Goal: Task Accomplishment & Management: Use online tool/utility

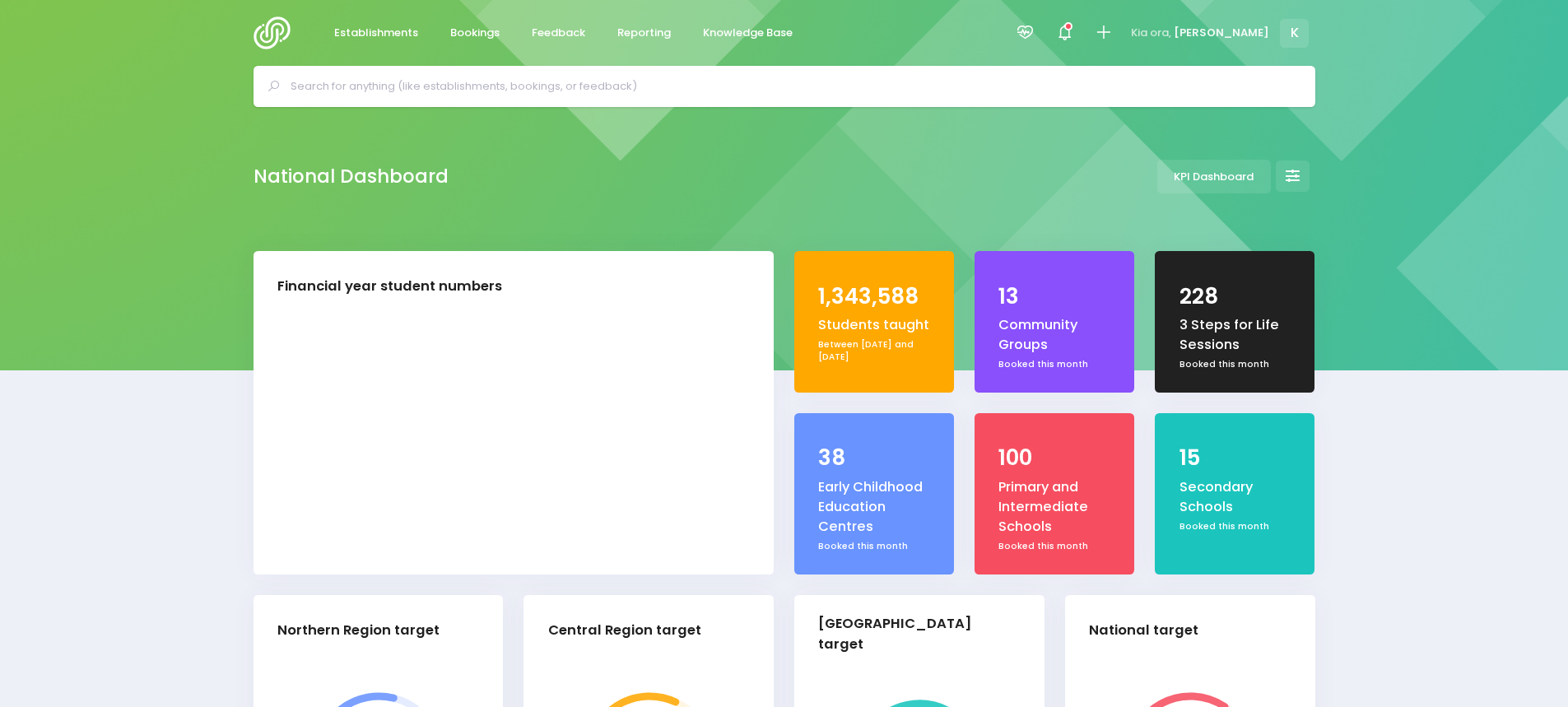
select select "5"
click at [625, 32] on span "Reporting" at bounding box center [644, 33] width 53 height 17
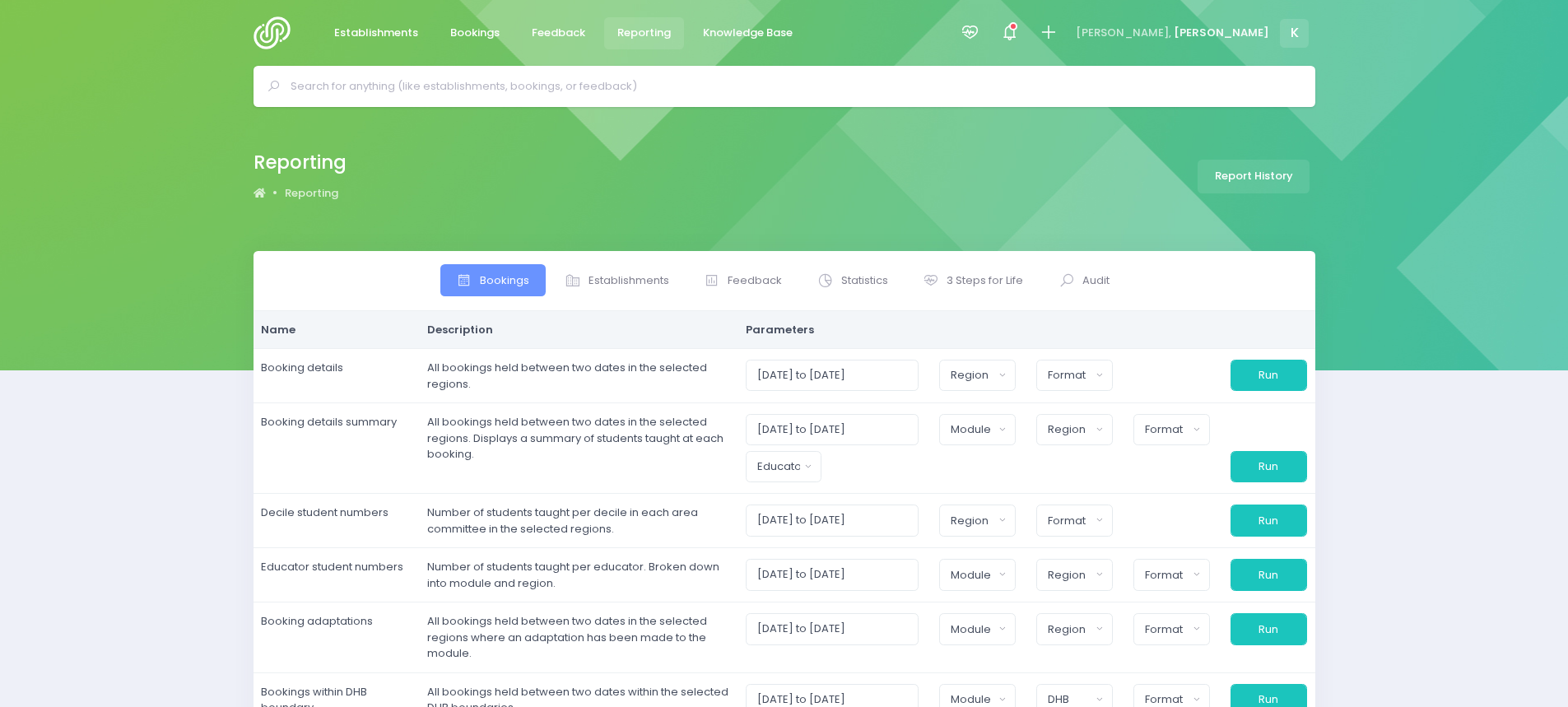
select select
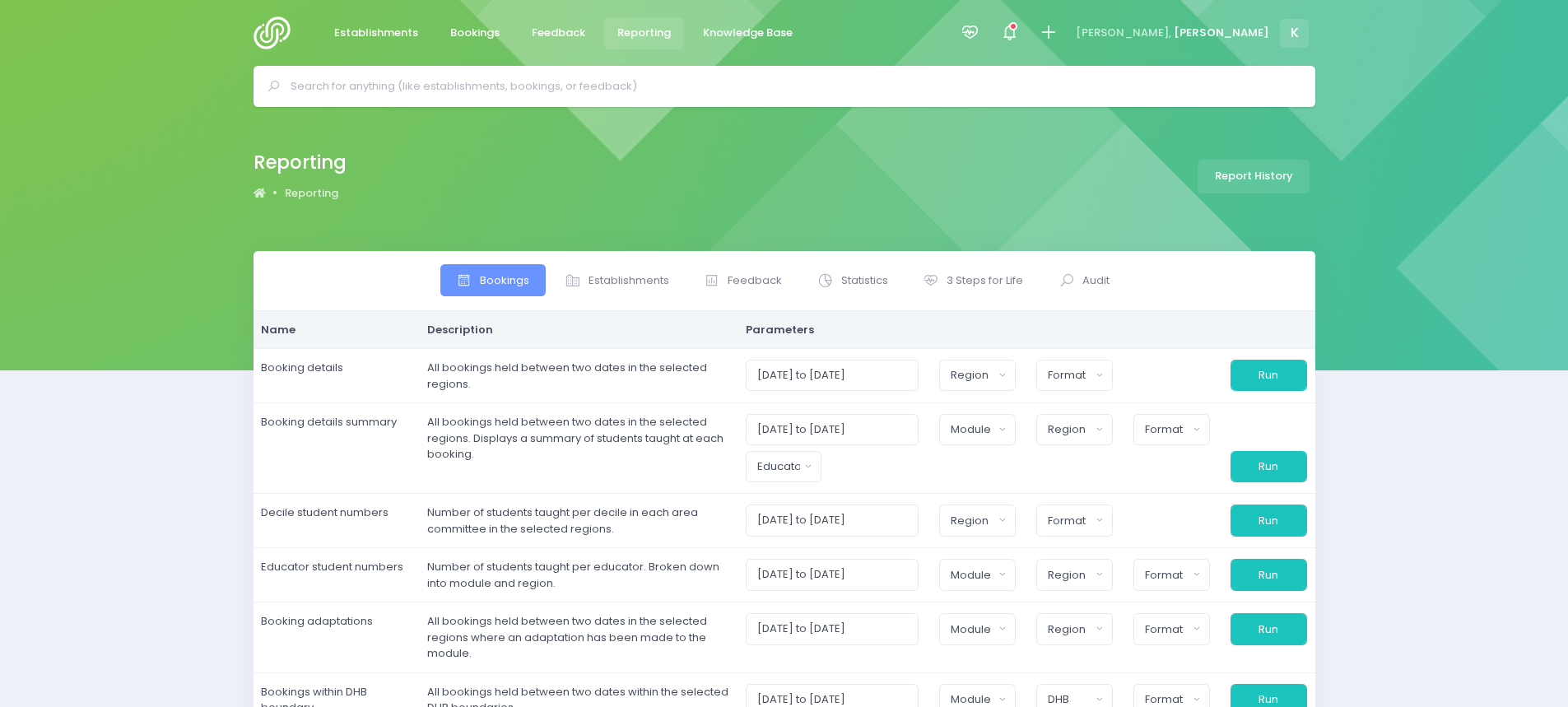
select select
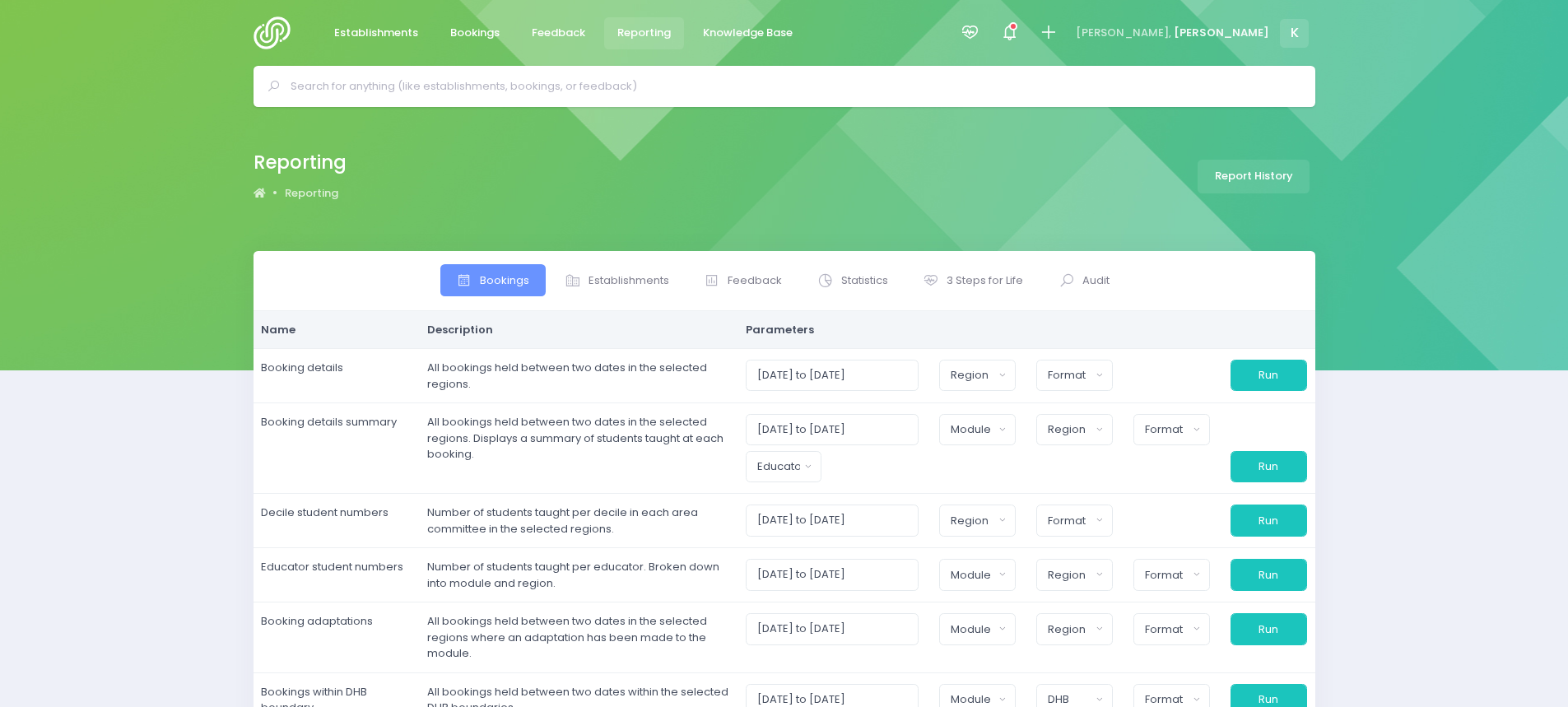
select select
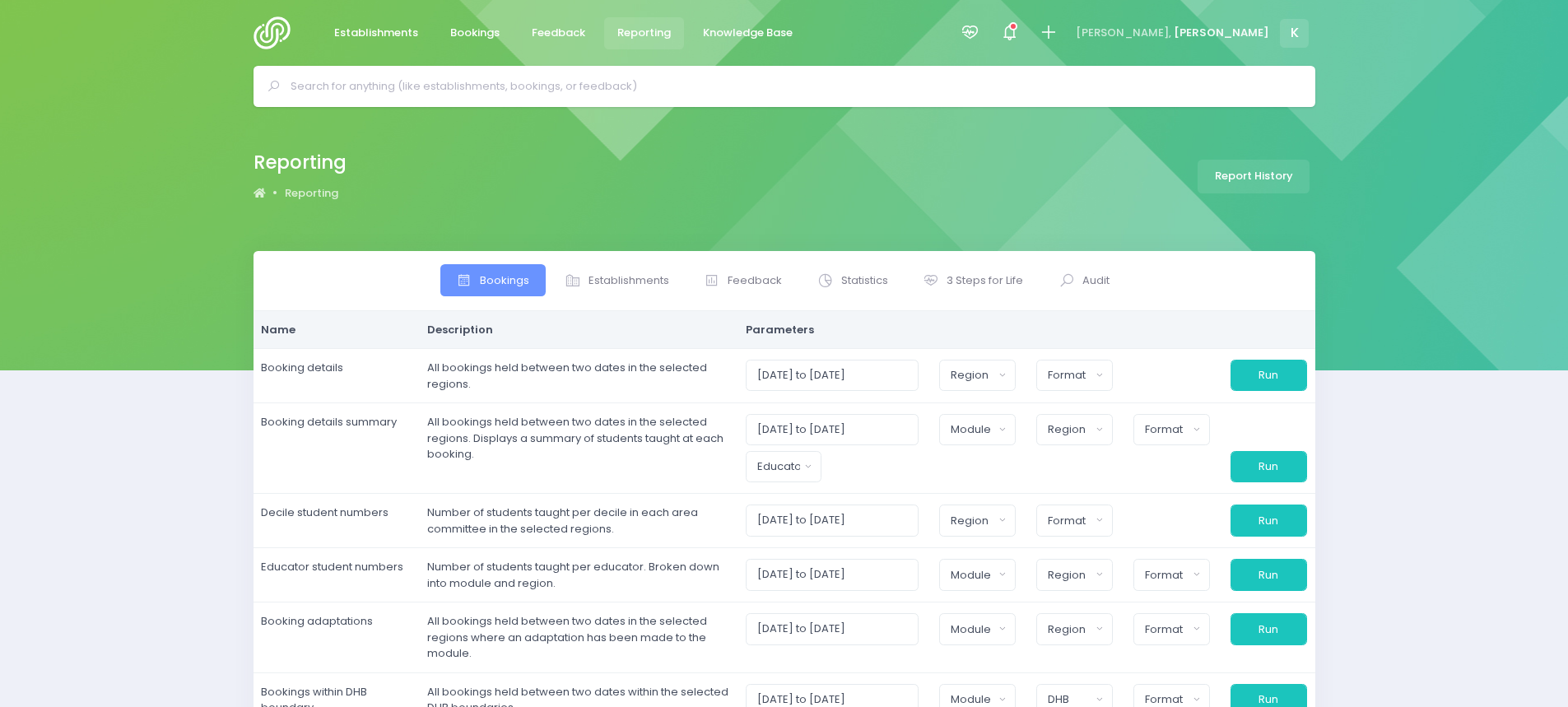
select select
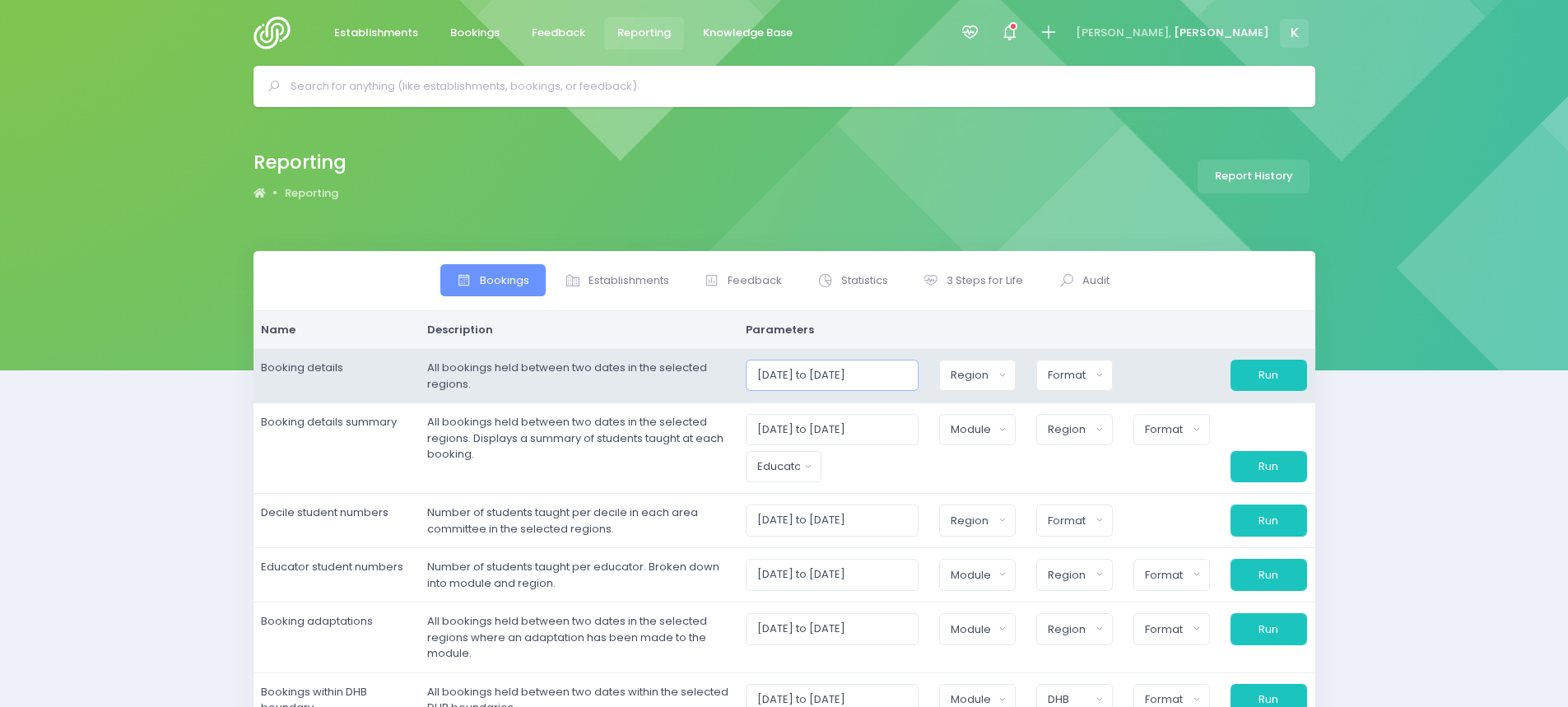
click at [793, 376] on input "[DATE] to [DATE]" at bounding box center [832, 375] width 174 height 31
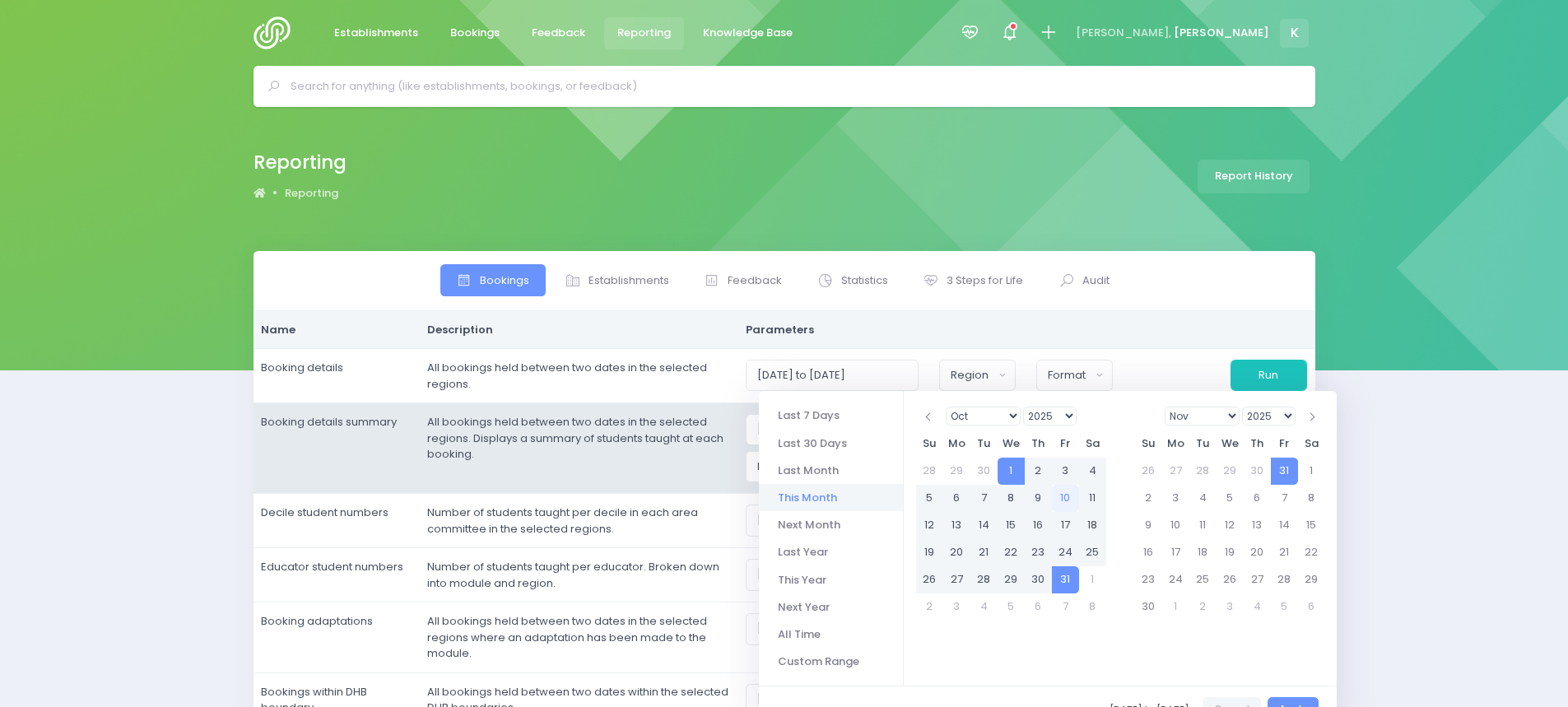
click at [435, 464] on td "All bookings held between two dates in the selected regions. Displays a summary…" at bounding box center [578, 449] width 319 height 91
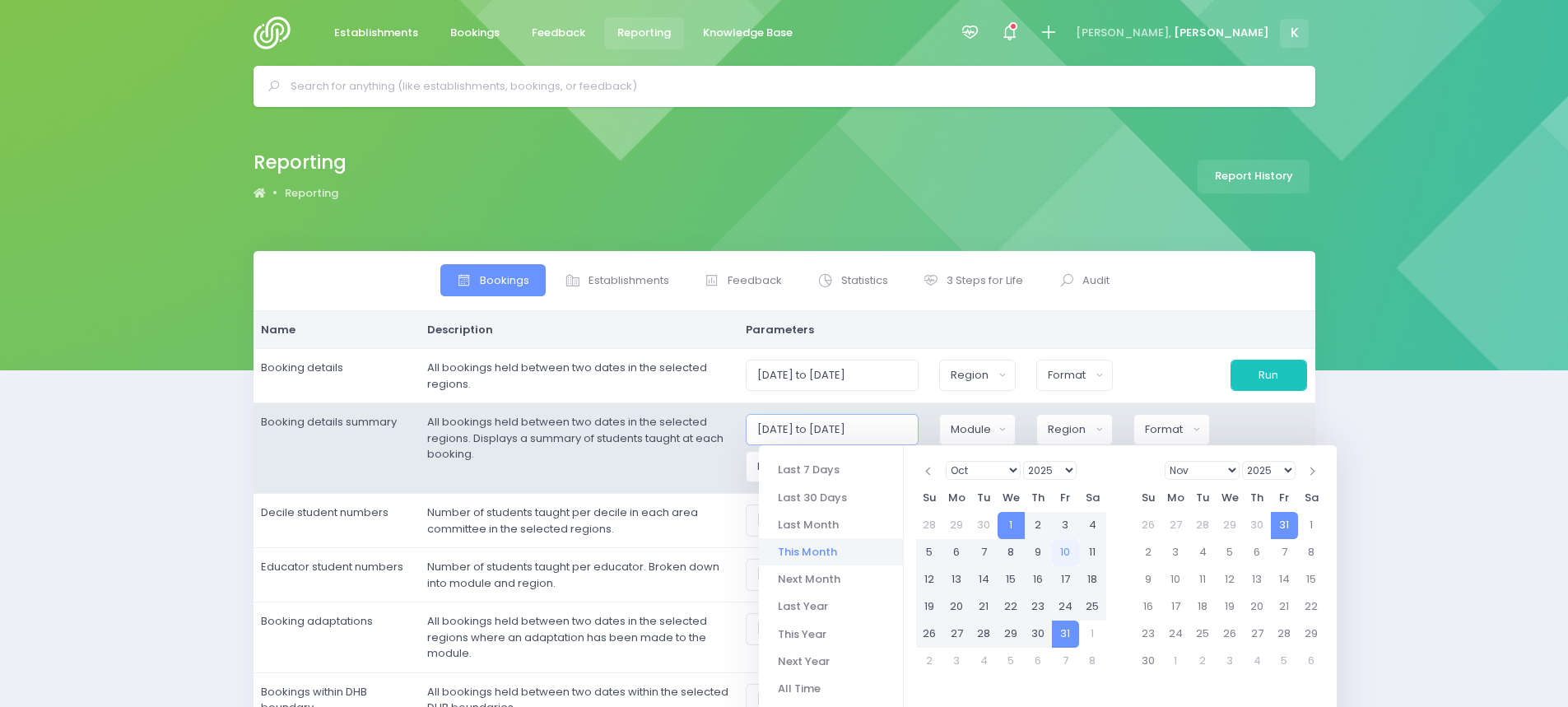
click at [793, 429] on input "[DATE] to [DATE]" at bounding box center [832, 429] width 174 height 31
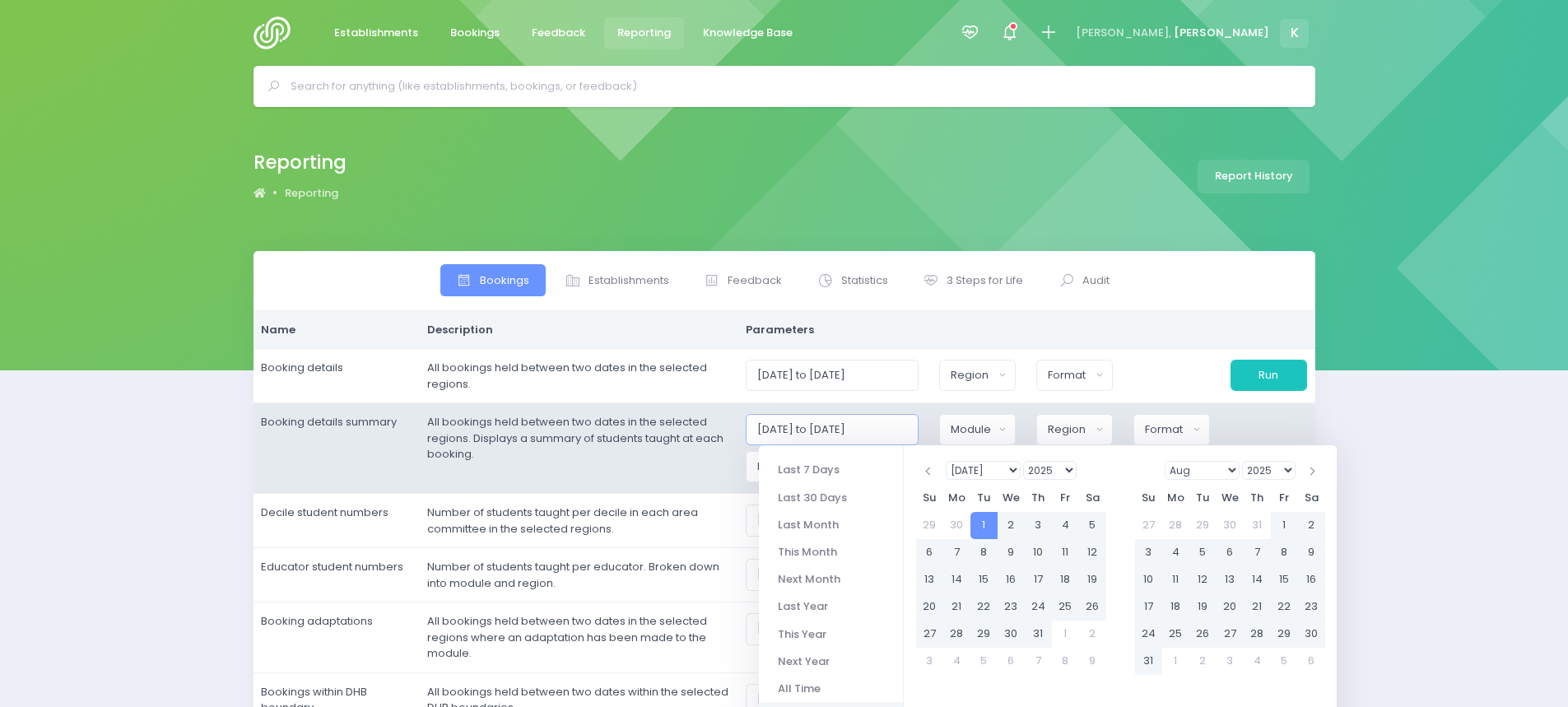
click at [869, 428] on input "[DATE] to [DATE]" at bounding box center [832, 429] width 174 height 31
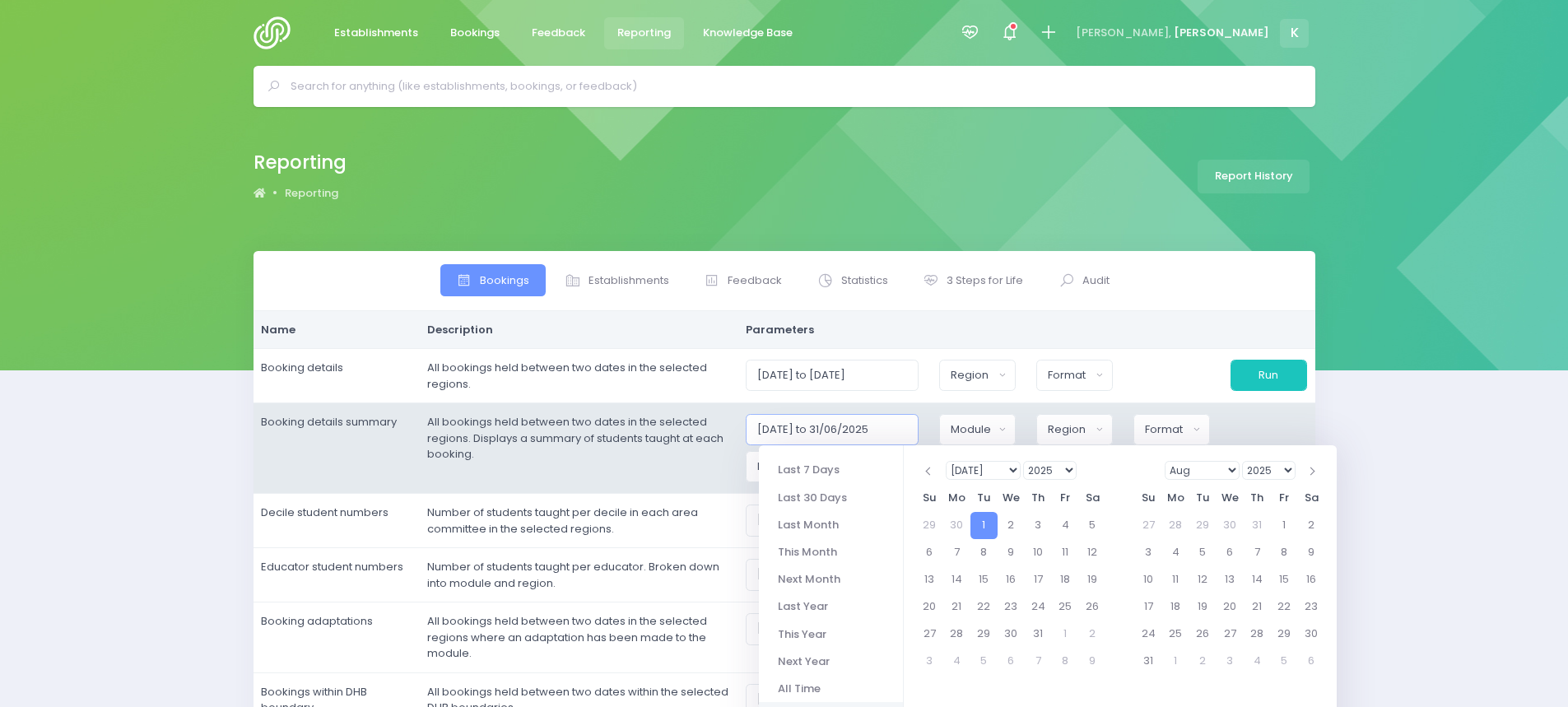
click at [906, 425] on input "[DATE] to 31/06/2025" at bounding box center [832, 429] width 174 height 31
type input "[DATE] to [DATE]"
click at [976, 430] on div "Module" at bounding box center [972, 429] width 43 height 17
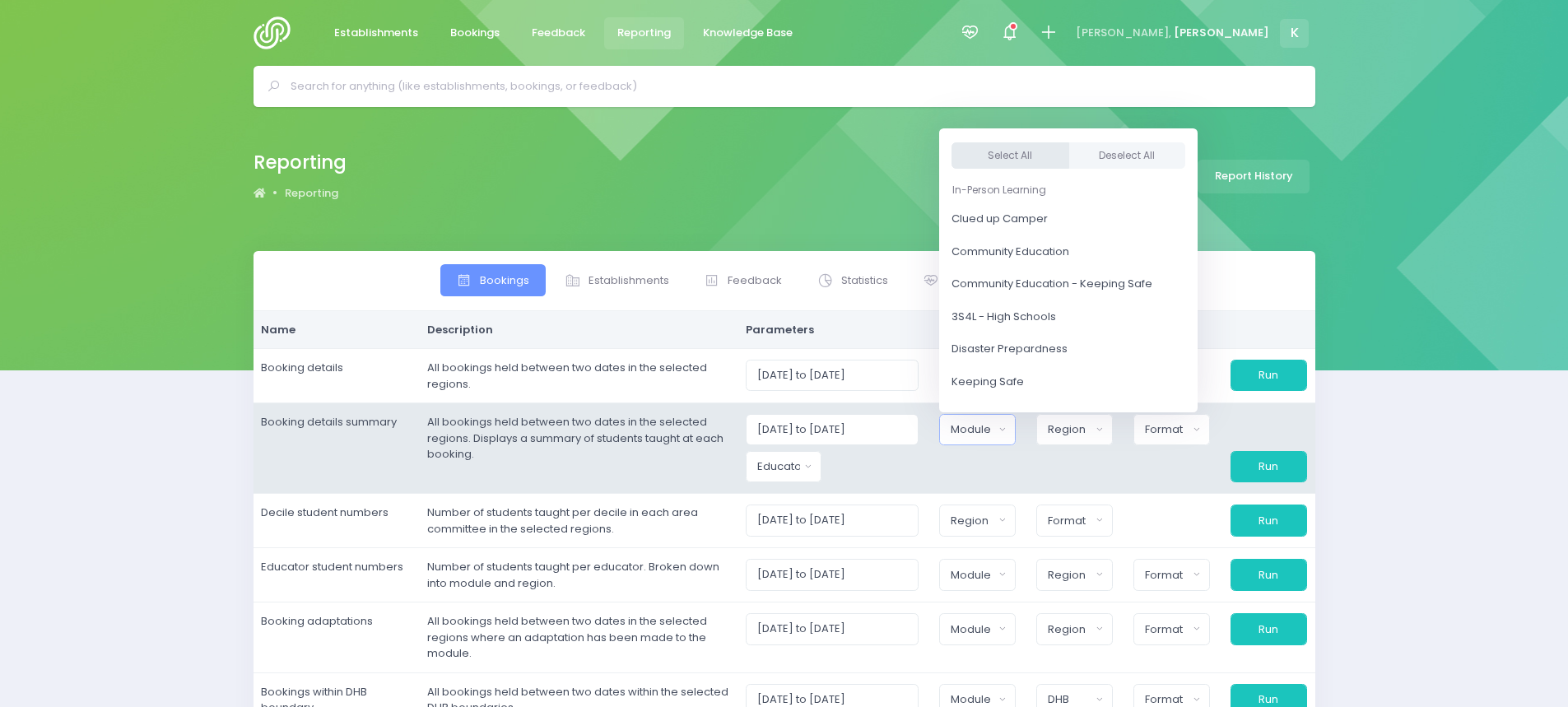
click at [1020, 160] on button "Select All" at bounding box center [1010, 155] width 117 height 28
select select "Clued up Camper"
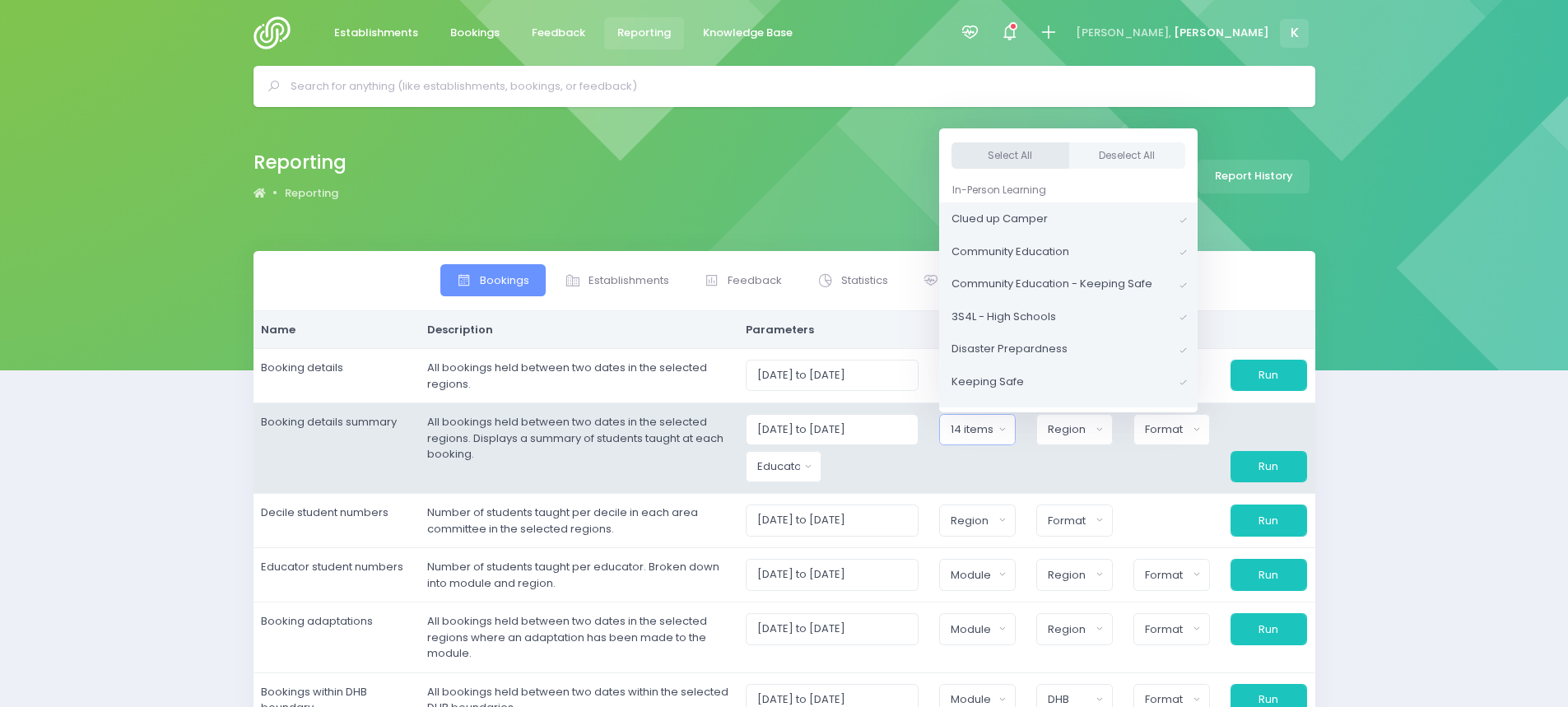
scroll to position [4, 0]
click at [1073, 424] on div "Region" at bounding box center [1069, 429] width 43 height 17
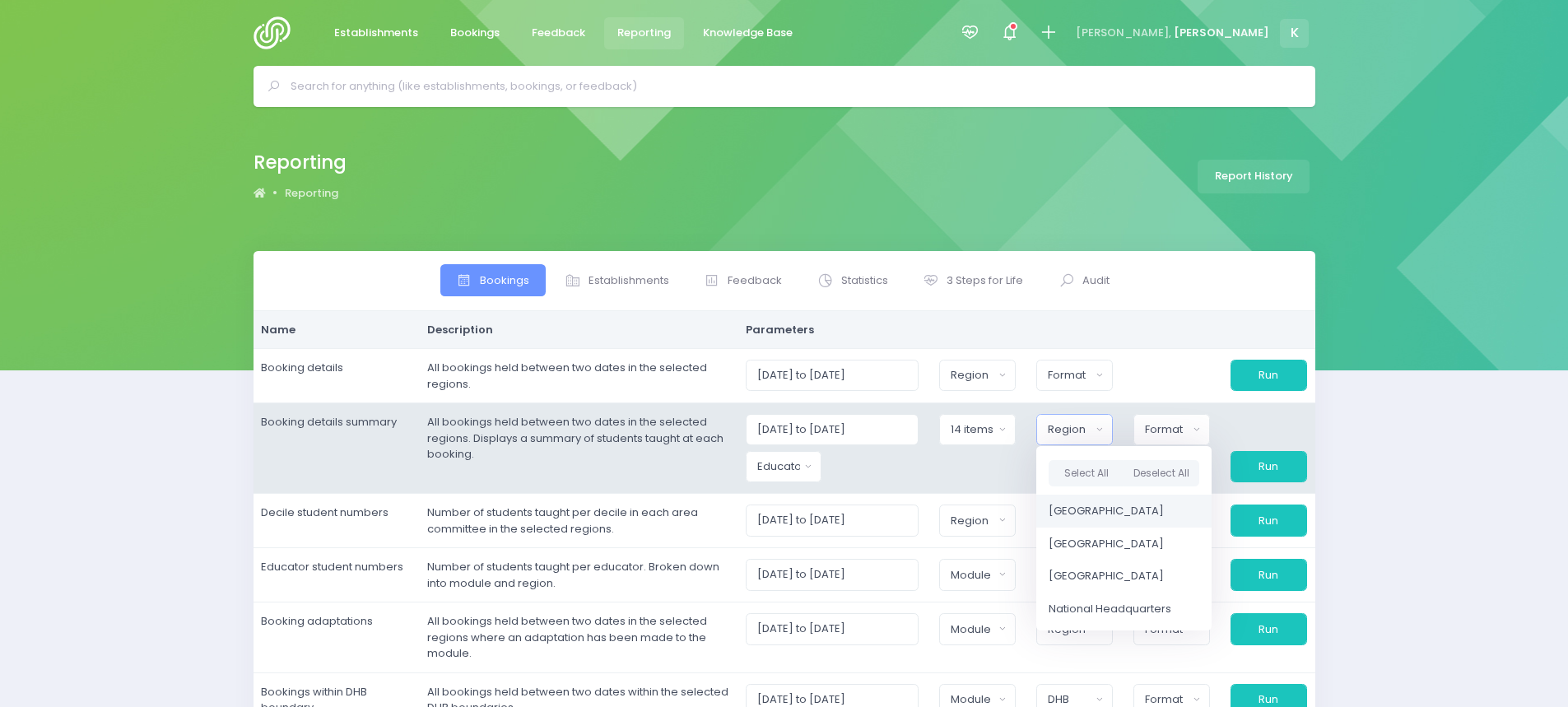
click at [1093, 517] on span "[GEOGRAPHIC_DATA]" at bounding box center [1106, 511] width 115 height 17
select select "Northern"
click at [1092, 544] on span "[GEOGRAPHIC_DATA]" at bounding box center [1104, 544] width 115 height 17
click at [1151, 431] on div "Format" at bounding box center [1166, 429] width 44 height 17
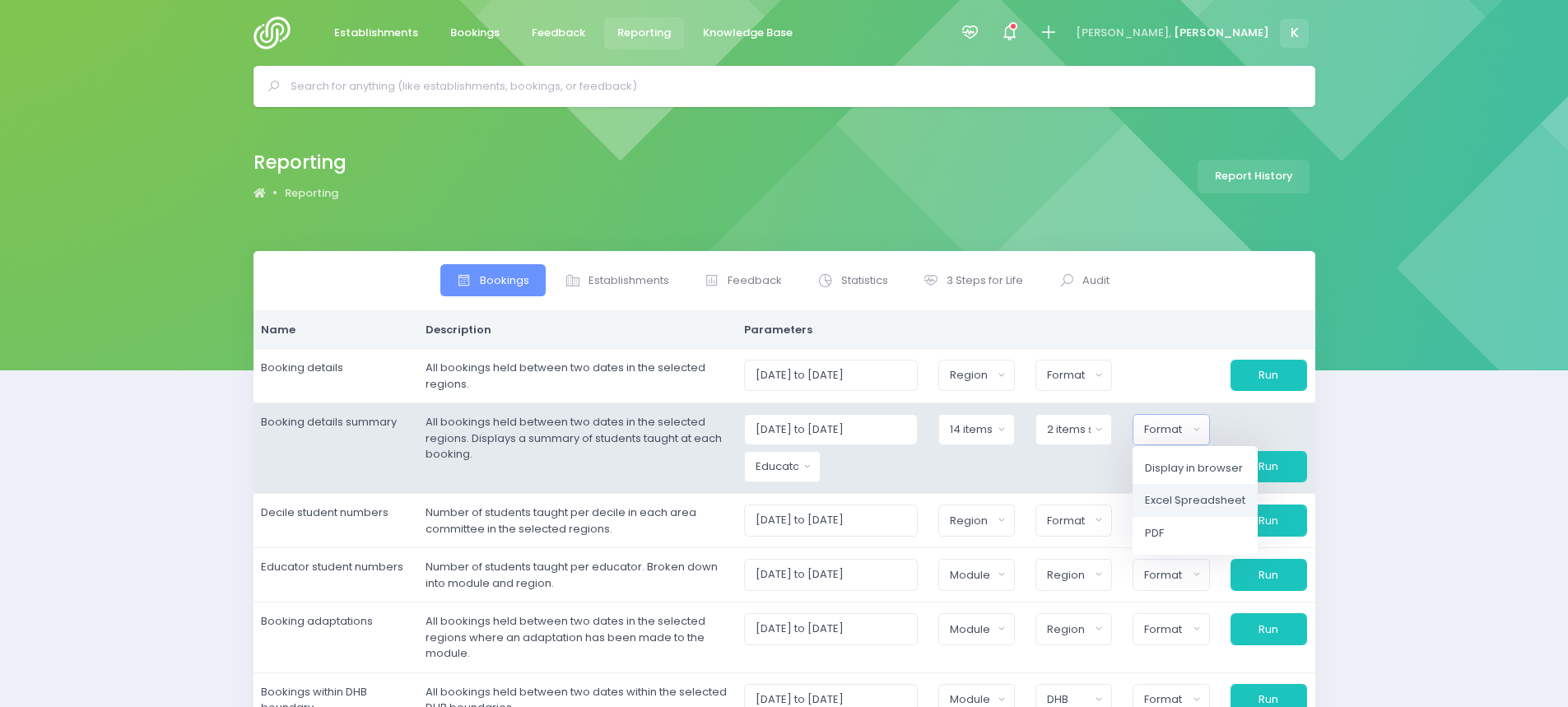
click at [1163, 499] on span "Excel Spreadsheet" at bounding box center [1195, 500] width 100 height 17
select select "excel"
click at [1244, 470] on button "Run" at bounding box center [1268, 466] width 78 height 31
click at [762, 476] on button "Educator" at bounding box center [775, 466] width 78 height 31
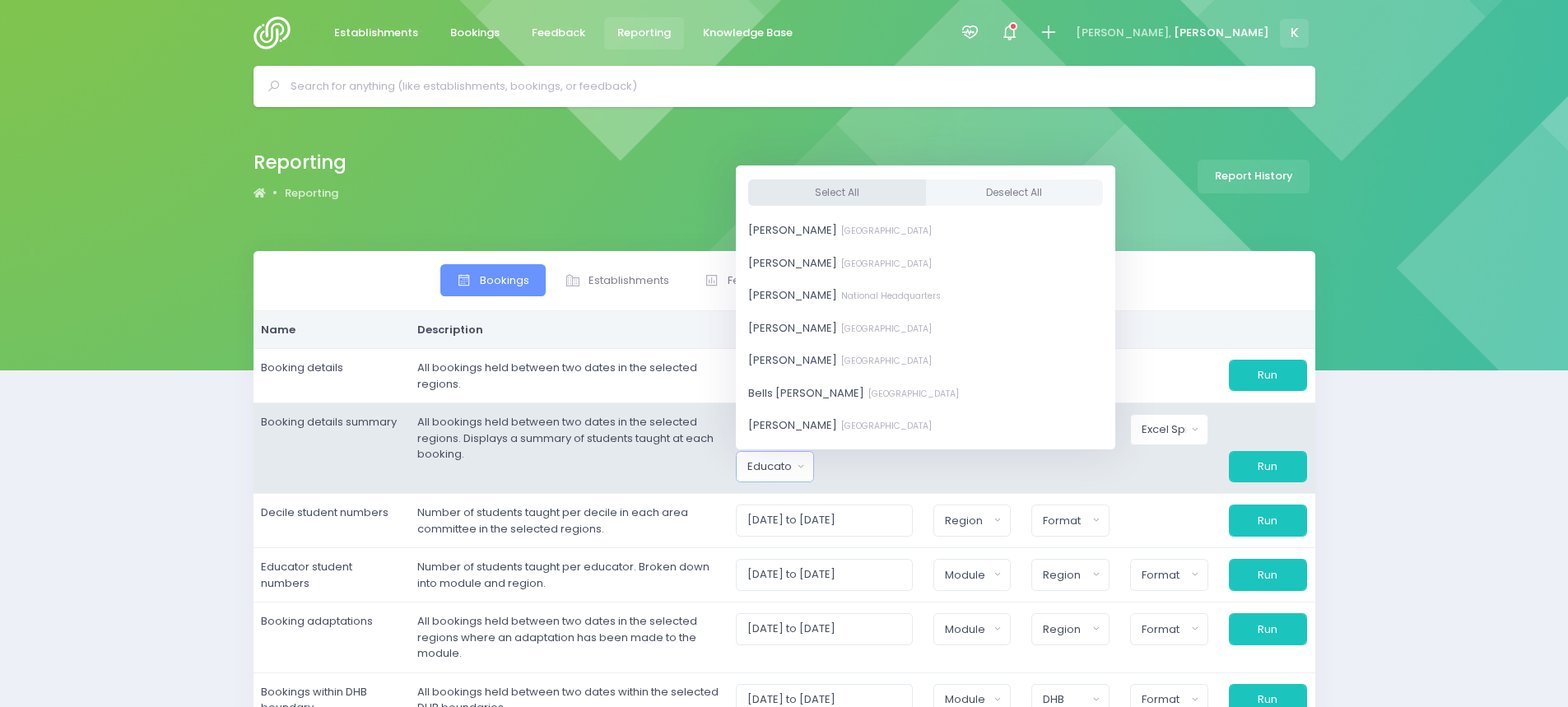
click at [828, 185] on button "Select All" at bounding box center [837, 192] width 178 height 28
select select "381987"
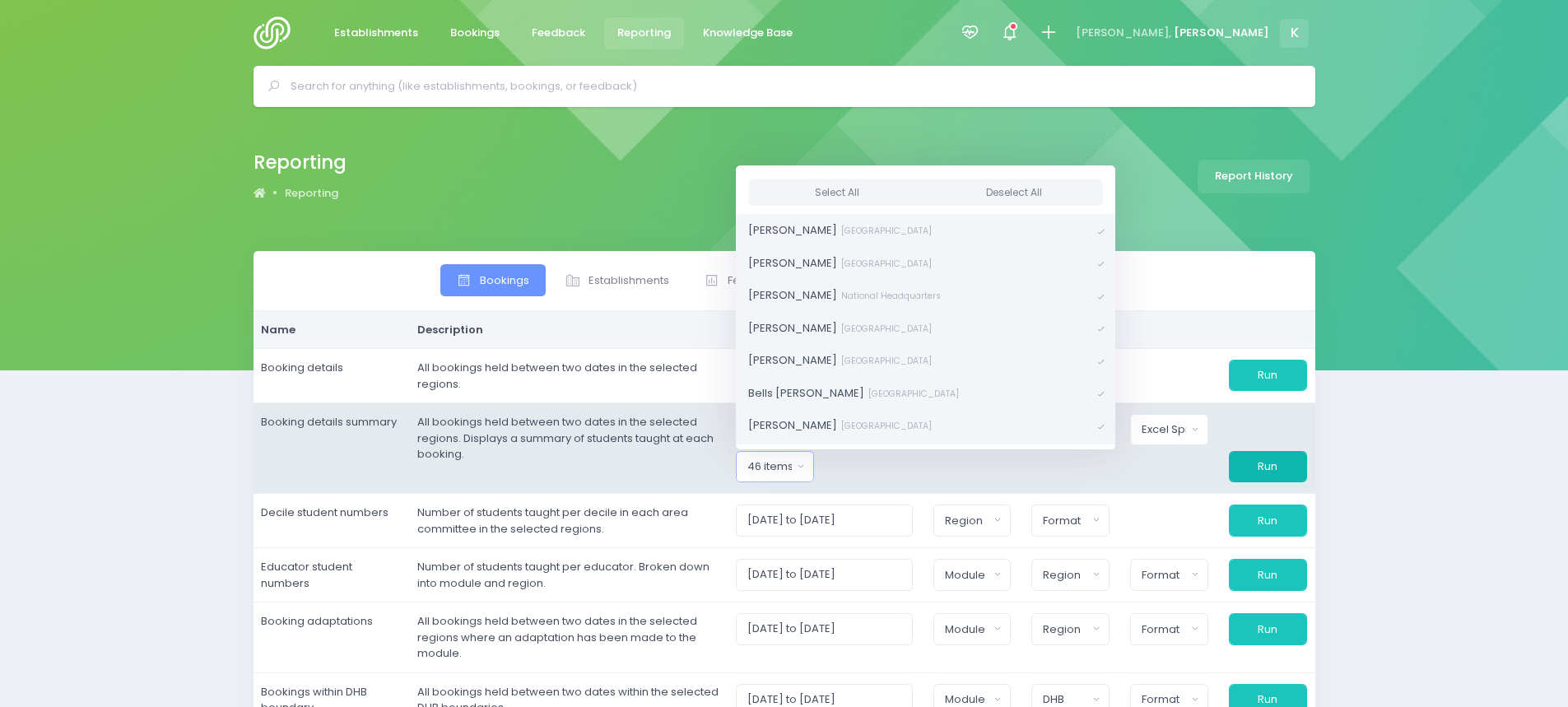
click at [1272, 463] on button "Run" at bounding box center [1268, 466] width 78 height 31
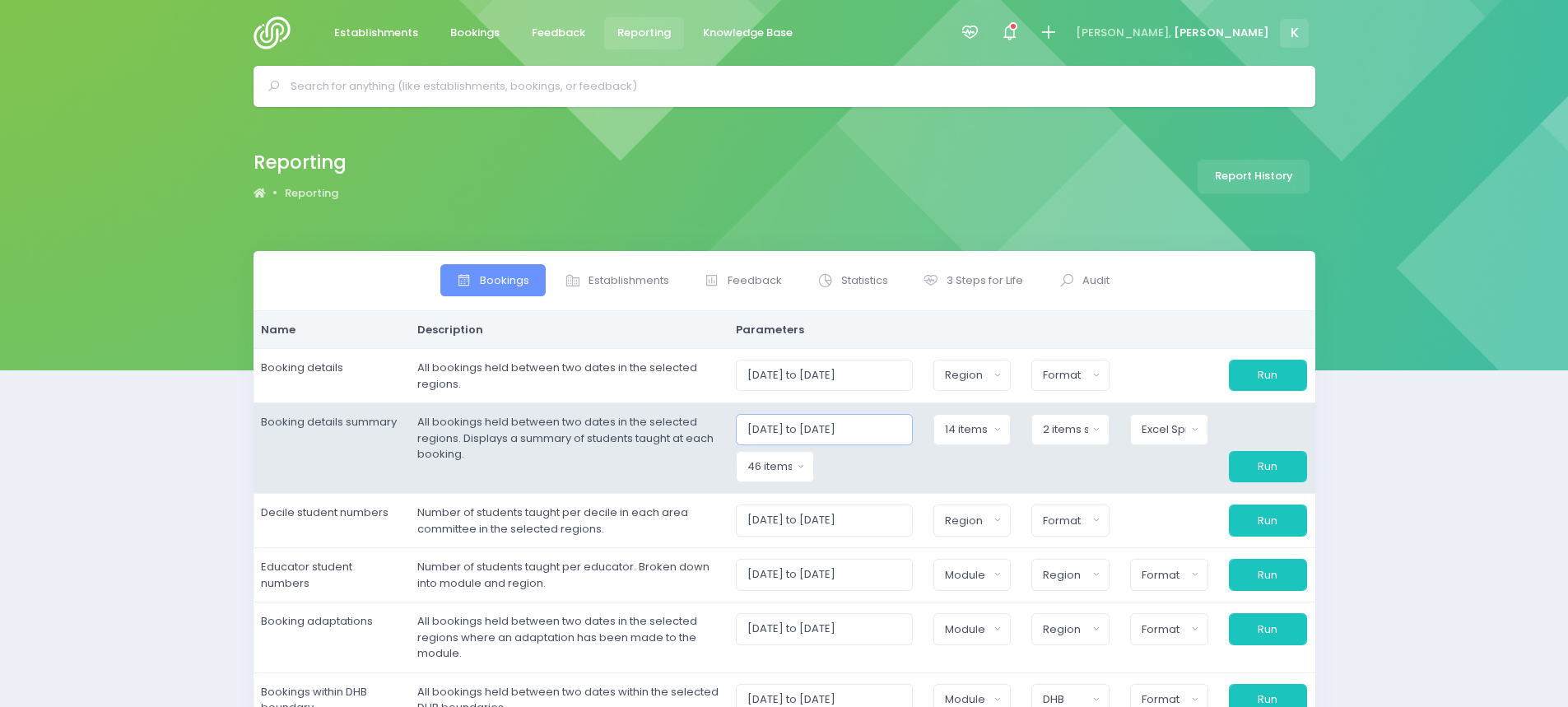
click at [895, 428] on input "[DATE] to [DATE]" at bounding box center [824, 429] width 177 height 31
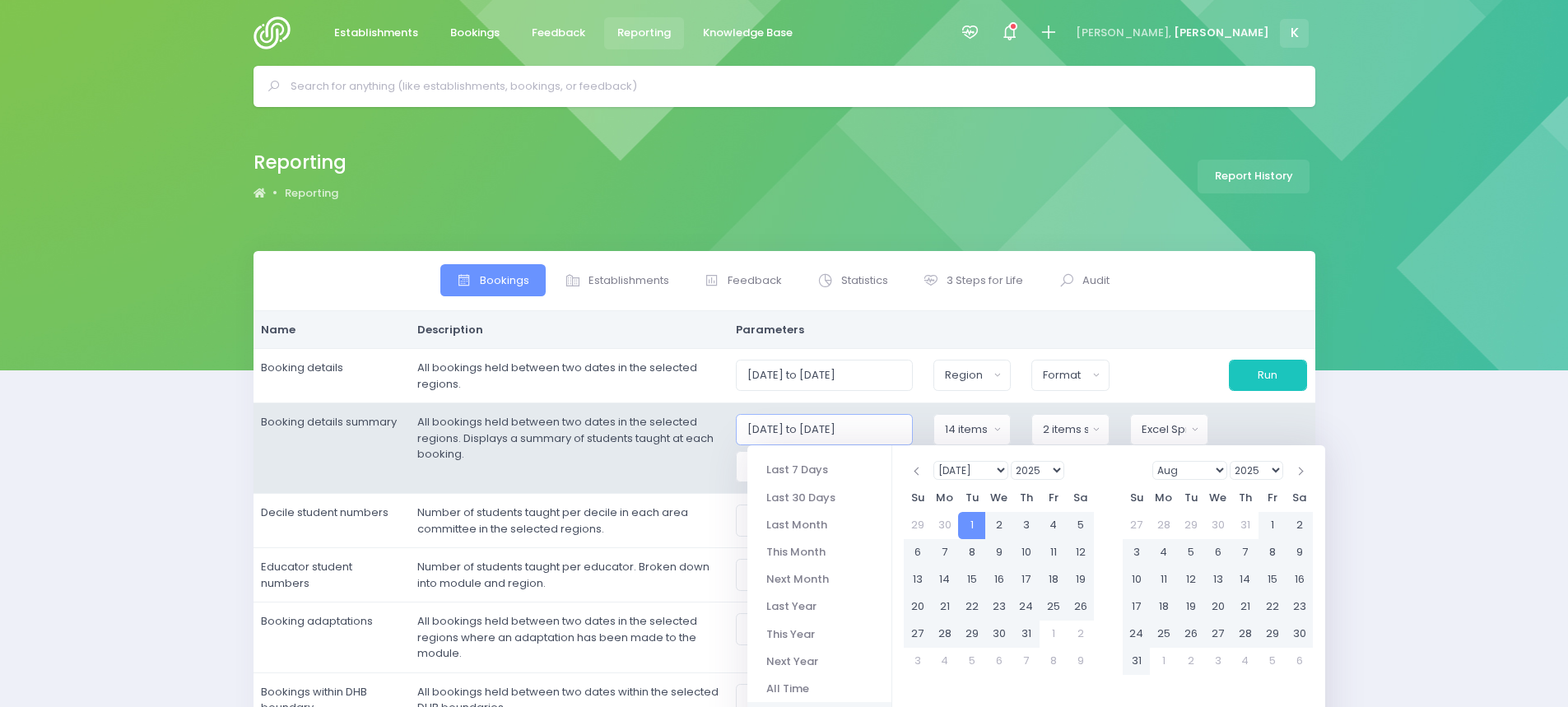
click at [860, 430] on input "[DATE] to [DATE]" at bounding box center [824, 429] width 177 height 31
click at [840, 429] on input "[DATE] to [DATE]" at bounding box center [824, 429] width 177 height 31
click at [975, 430] on div "14 items selected" at bounding box center [967, 429] width 44 height 17
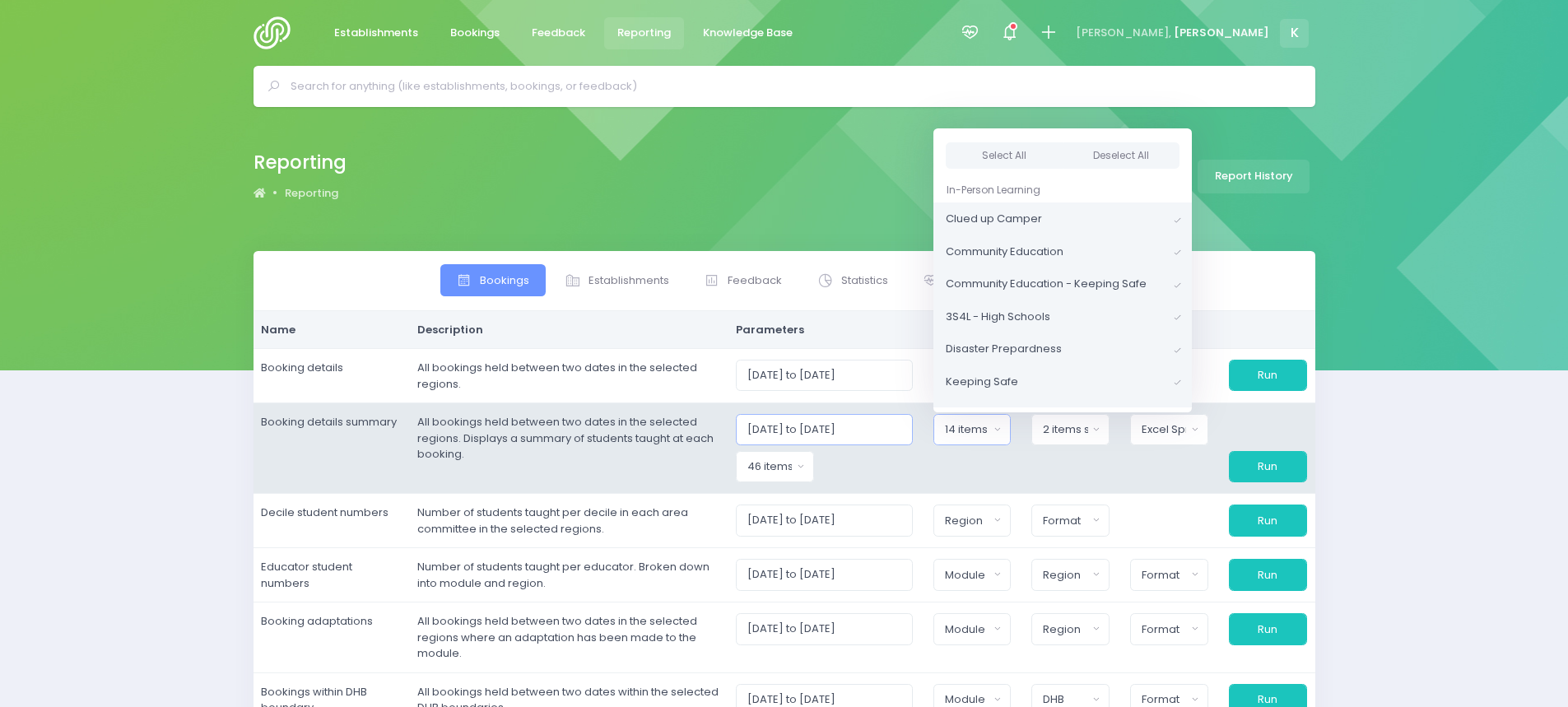
click at [841, 425] on input "[DATE] to [DATE]" at bounding box center [824, 429] width 177 height 31
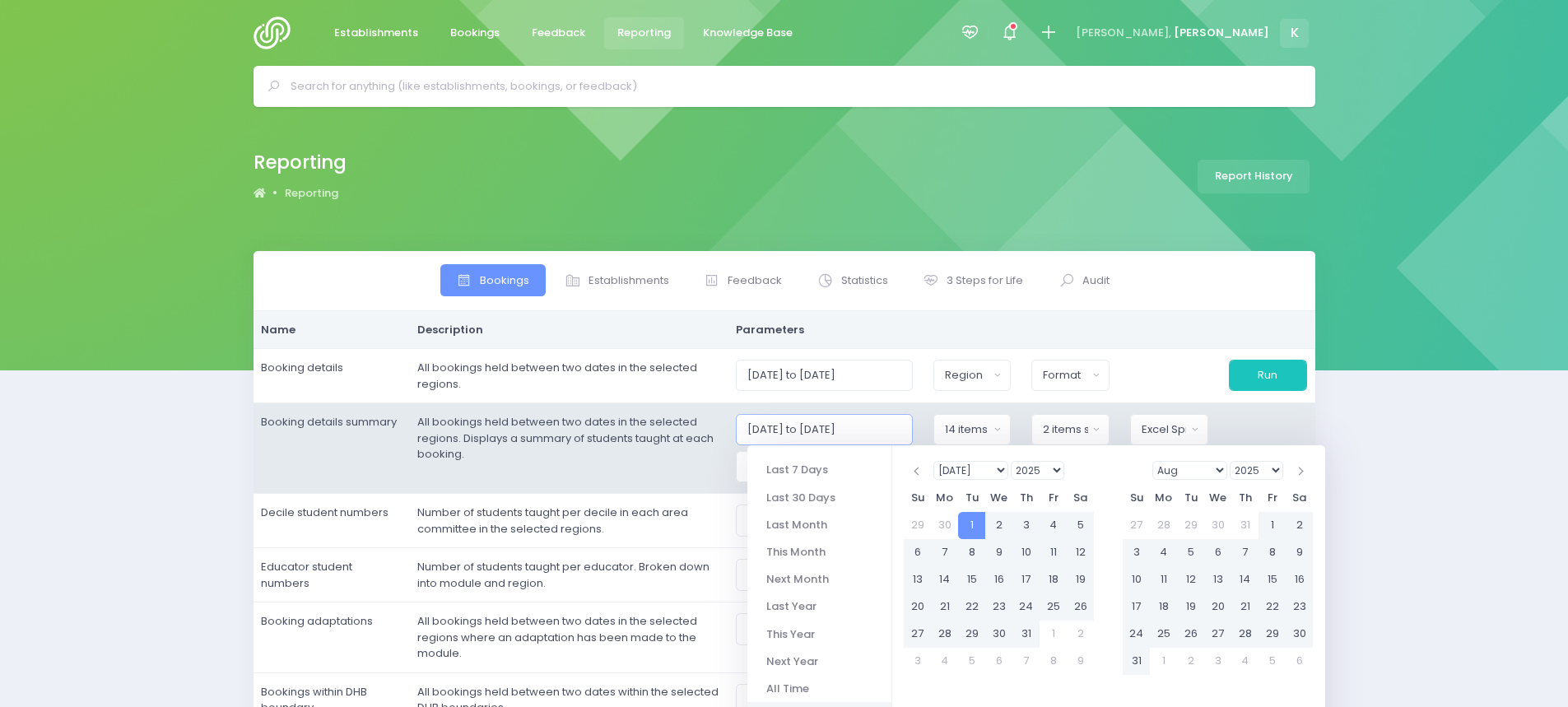
type input "[DATE] to [DATE]"
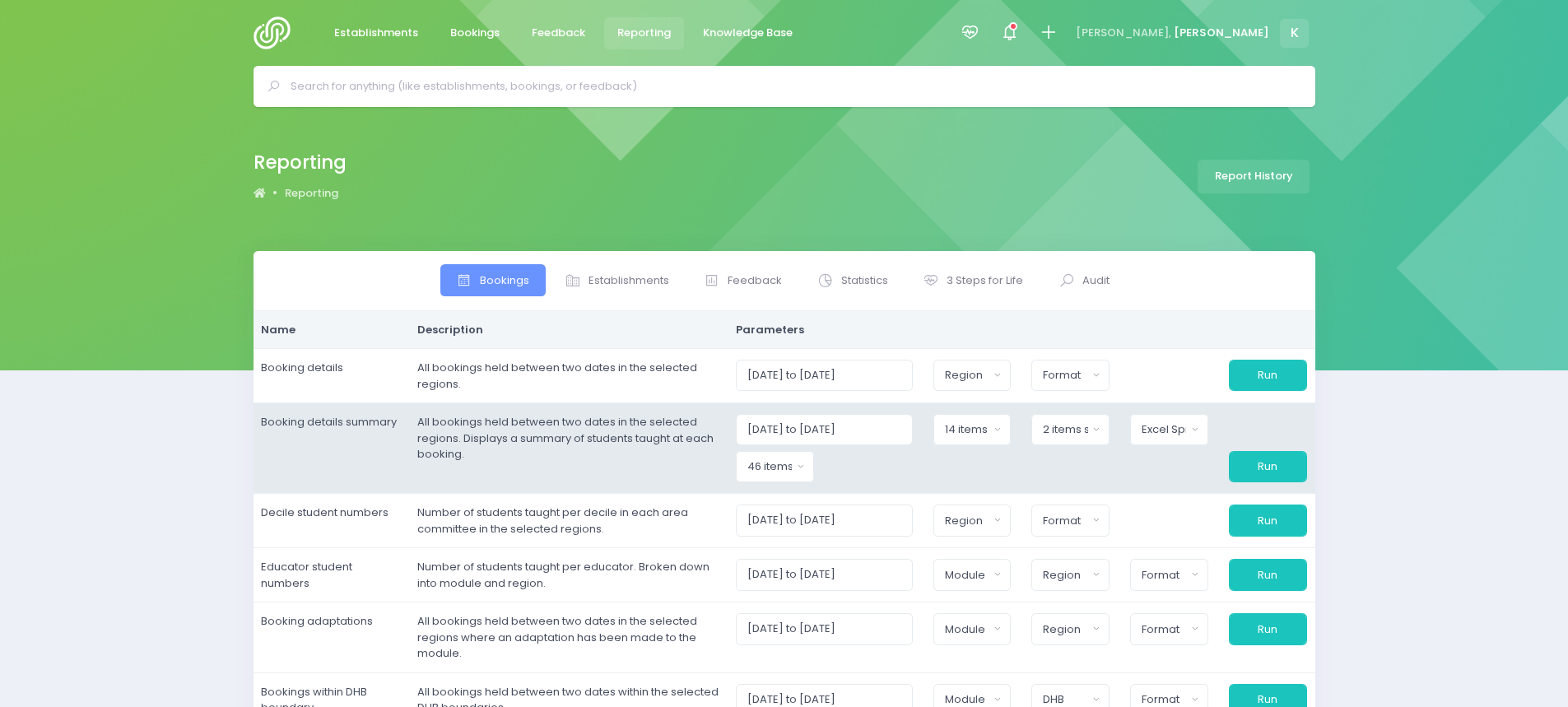
click at [924, 429] on div "[DATE] to [DATE]" at bounding box center [824, 429] width 197 height 31
click at [1255, 469] on button "Run" at bounding box center [1268, 466] width 78 height 31
